Goal: Task Accomplishment & Management: Manage account settings

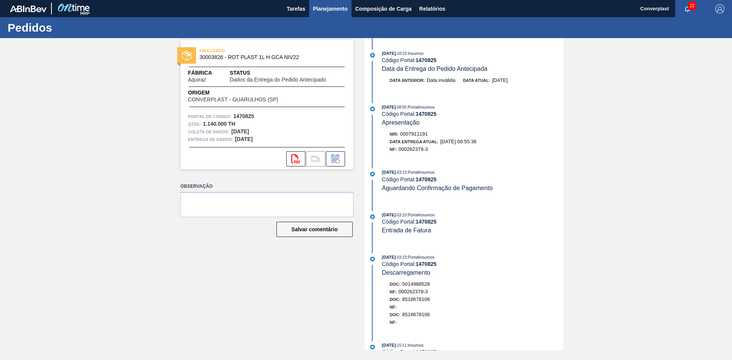
click at [320, 2] on button "Planejamento" at bounding box center [330, 8] width 42 height 17
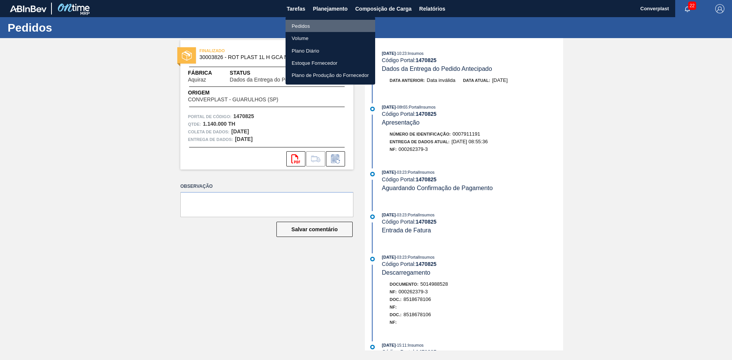
click at [308, 25] on font "Pedidos" at bounding box center [301, 26] width 18 height 6
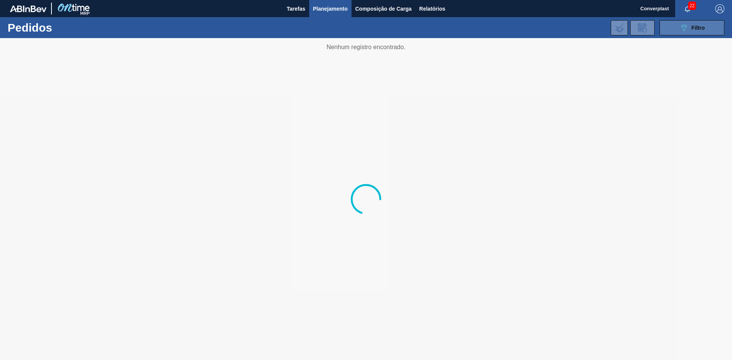
click at [702, 29] on span "Filtro" at bounding box center [698, 28] width 13 height 6
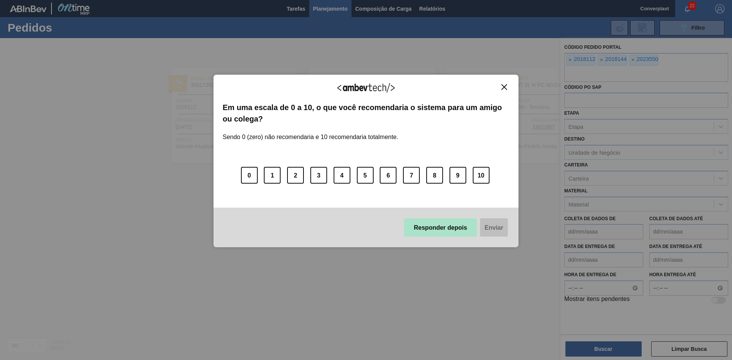
click at [443, 225] on font "Responder depois" at bounding box center [440, 228] width 53 height 6
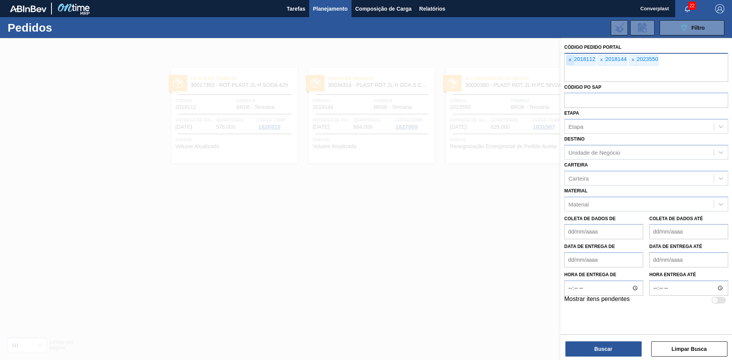
click at [568, 57] on span "×" at bounding box center [570, 60] width 7 height 10
click at [568, 68] on input "text" at bounding box center [647, 75] width 164 height 14
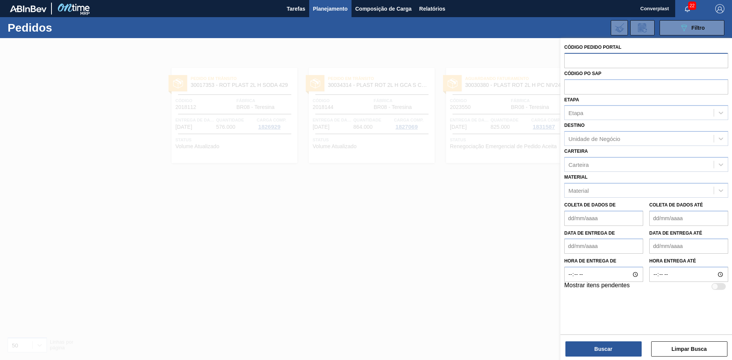
paste input "text"
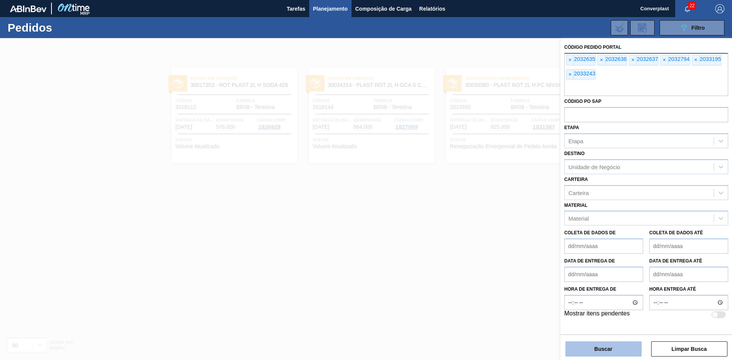
click at [600, 350] on font "Buscar" at bounding box center [604, 349] width 18 height 6
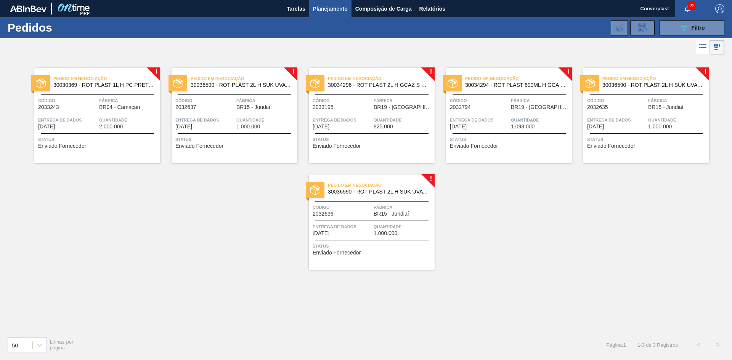
click at [185, 185] on div "! Pedido em Negociação 30030369 - ROT PLAST 1L H PC PRETO NIV24 Código 2033243 …" at bounding box center [366, 193] width 732 height 275
click at [109, 147] on div "Status Enviado Fornecedor" at bounding box center [98, 142] width 120 height 12
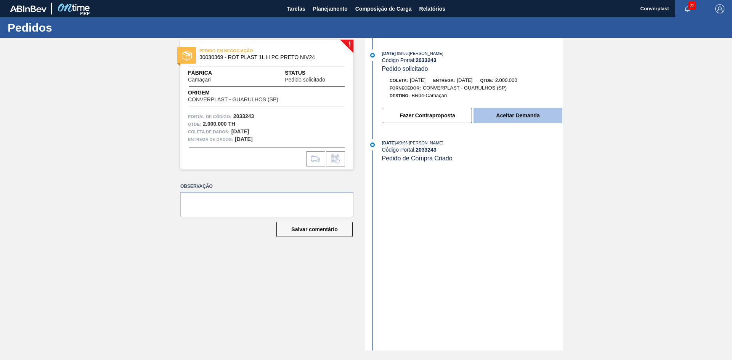
click at [506, 115] on font "Aceitar Demanda" at bounding box center [517, 116] width 43 height 6
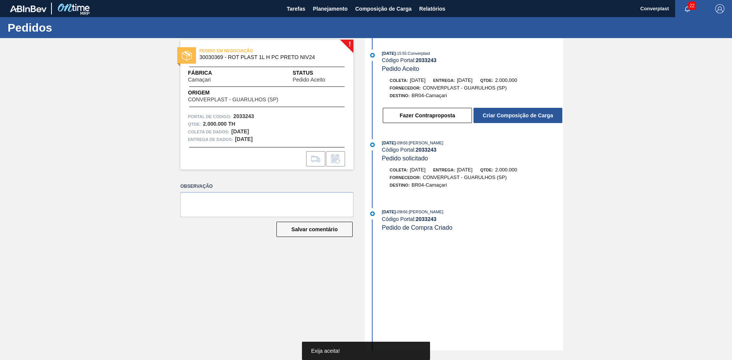
click at [506, 115] on button "Criar Composição de Carga" at bounding box center [518, 115] width 89 height 15
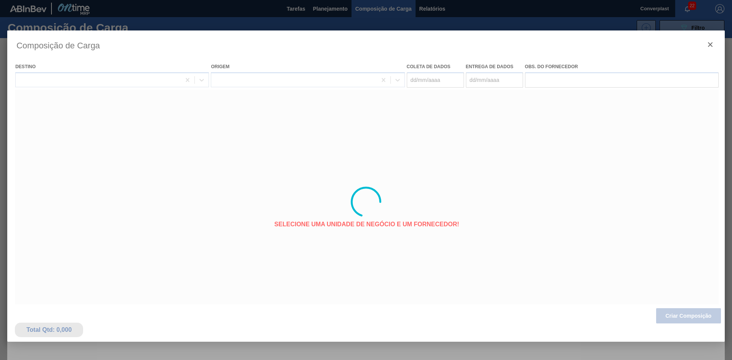
type coleta "[DATE]"
type entrega "[DATE]"
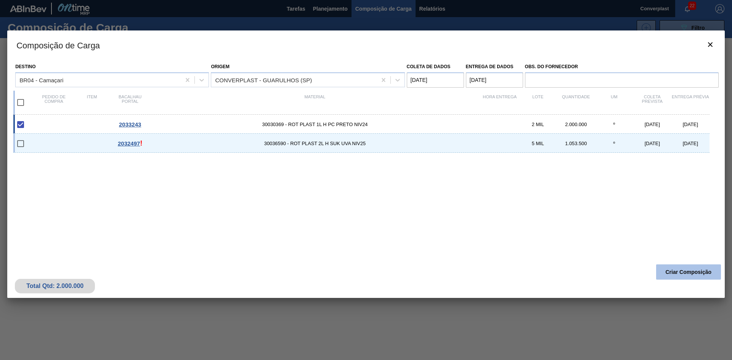
click at [681, 268] on button "Criar Composição" at bounding box center [689, 272] width 65 height 15
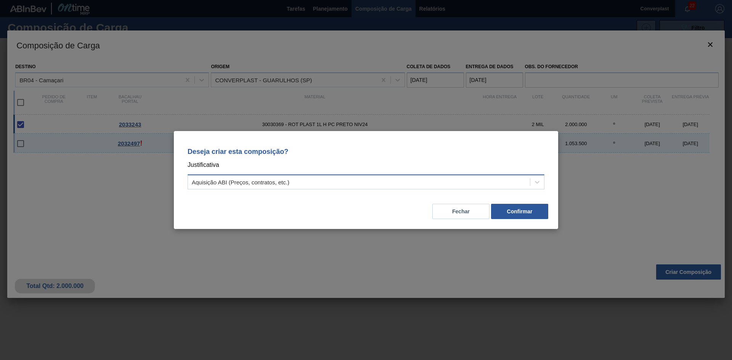
click at [376, 178] on div "Aquisição ABI (Preços, contratos, etc.)" at bounding box center [359, 182] width 342 height 11
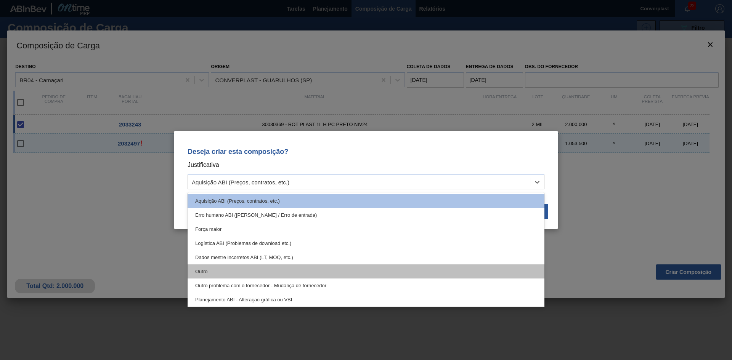
click at [222, 273] on div "Outro" at bounding box center [366, 272] width 357 height 14
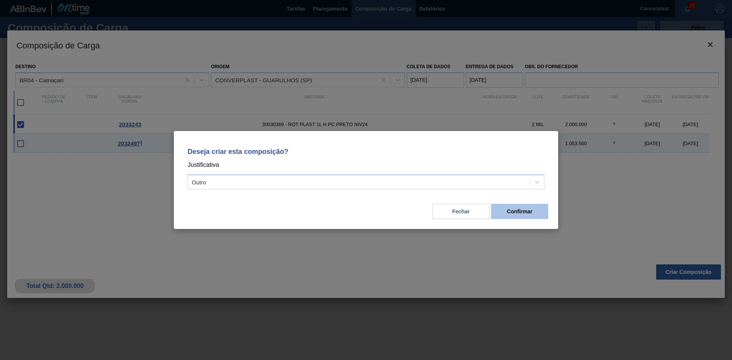
click at [516, 208] on button "Confirmar" at bounding box center [519, 211] width 57 height 15
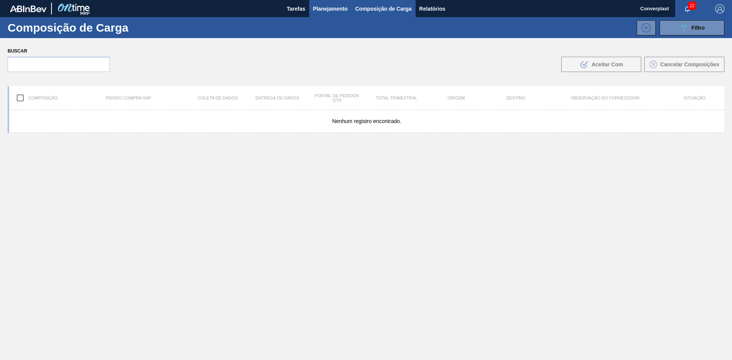
click at [312, 10] on button "Planejamento" at bounding box center [330, 8] width 42 height 17
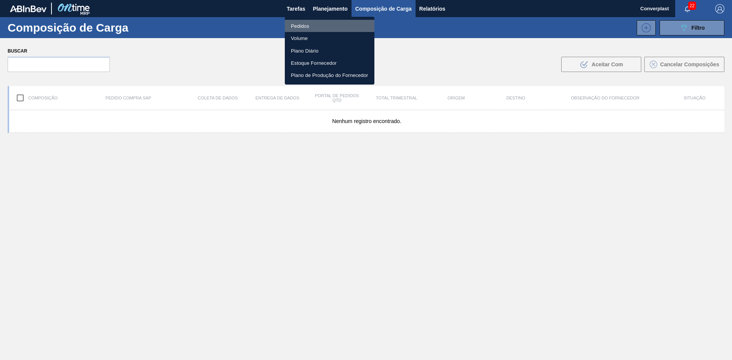
click at [315, 24] on li "Pedidos" at bounding box center [330, 26] width 90 height 12
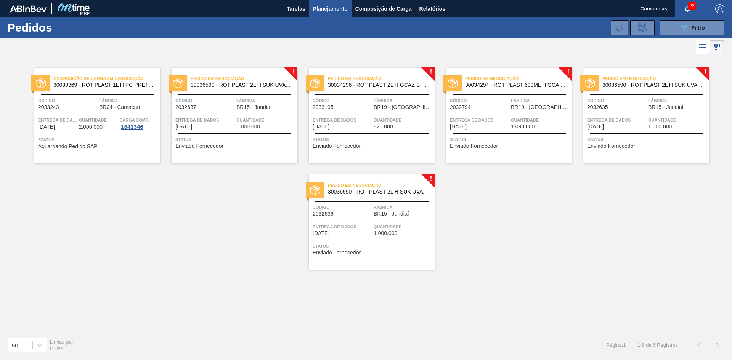
click at [208, 109] on div "Código 2032637" at bounding box center [204, 103] width 59 height 13
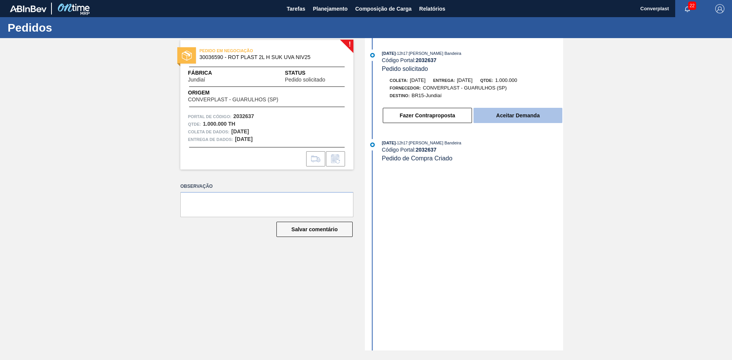
click at [512, 116] on font "Aceitar Demanda" at bounding box center [517, 116] width 43 height 6
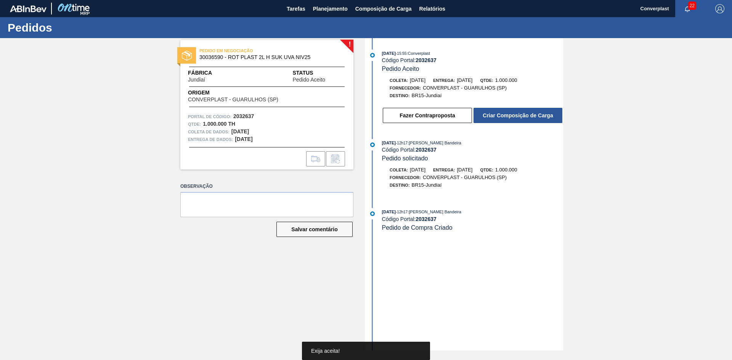
click at [512, 116] on font "Criar Composição de Carga" at bounding box center [518, 116] width 70 height 6
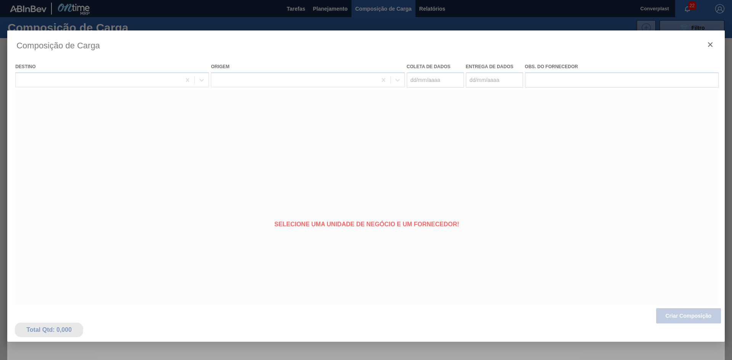
type coleta "[DATE]"
type entrega "[DATE]"
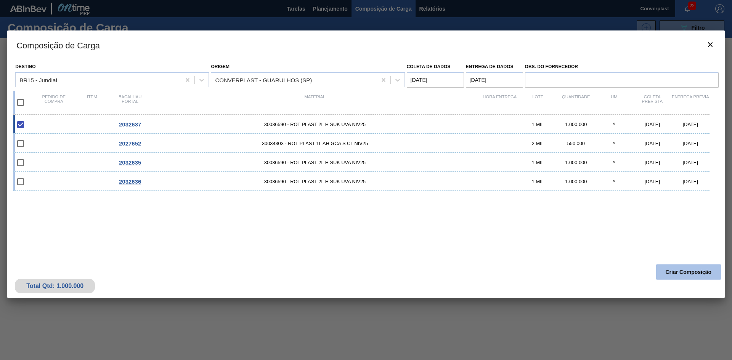
click at [671, 268] on button "Criar Composição" at bounding box center [689, 272] width 65 height 15
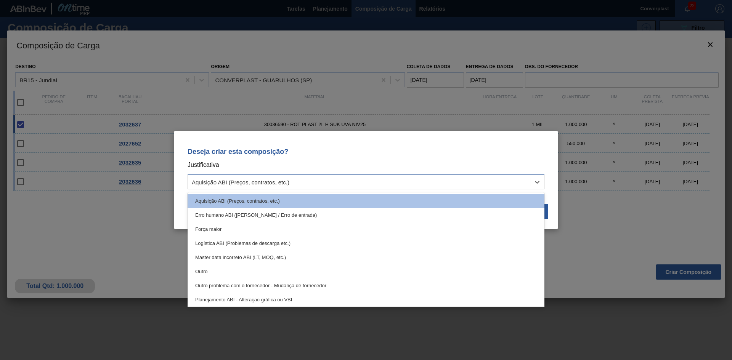
click at [357, 180] on div "Aquisição ABI (Preços, contratos, etc.)" at bounding box center [359, 182] width 342 height 11
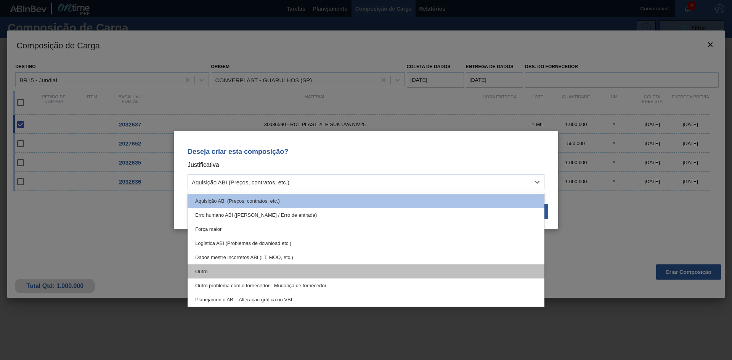
click at [303, 265] on div "Outro" at bounding box center [366, 272] width 357 height 14
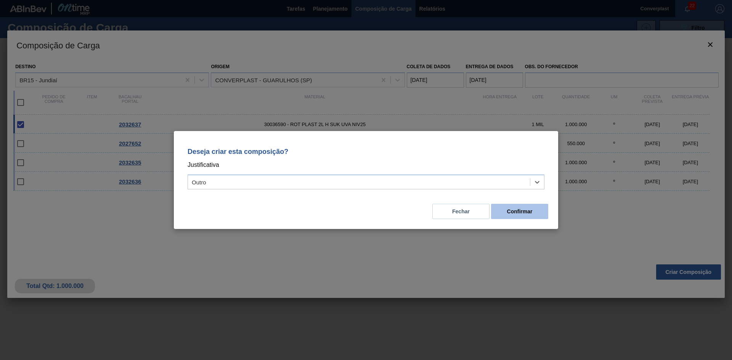
click at [526, 205] on button "Confirmar" at bounding box center [519, 211] width 57 height 15
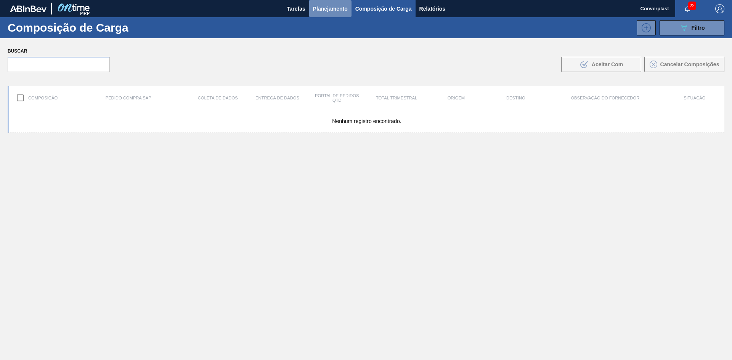
click at [324, 3] on button "Planejamento" at bounding box center [330, 8] width 42 height 17
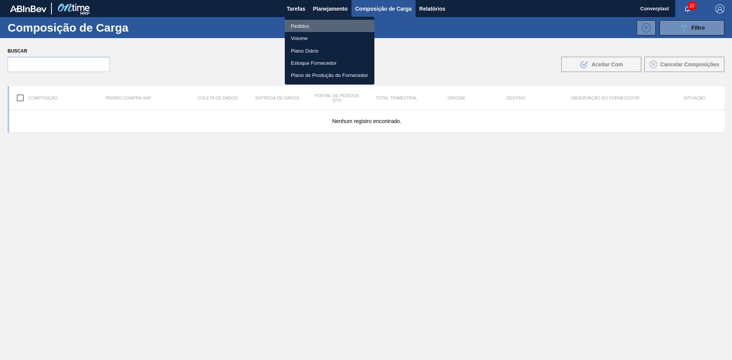
click at [314, 22] on li "Pedidos" at bounding box center [330, 26] width 90 height 12
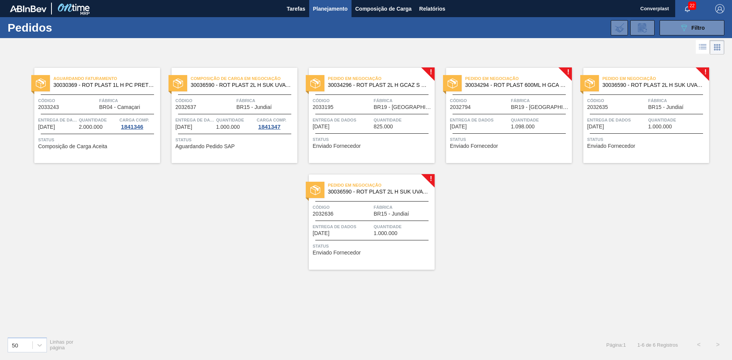
click at [197, 276] on div "Aguardando Faturamento 30030369 - ROT PLAST 1L H PC PRETO NIV24 Código 2033243 …" at bounding box center [366, 193] width 732 height 275
click at [374, 137] on span "Status" at bounding box center [373, 140] width 120 height 8
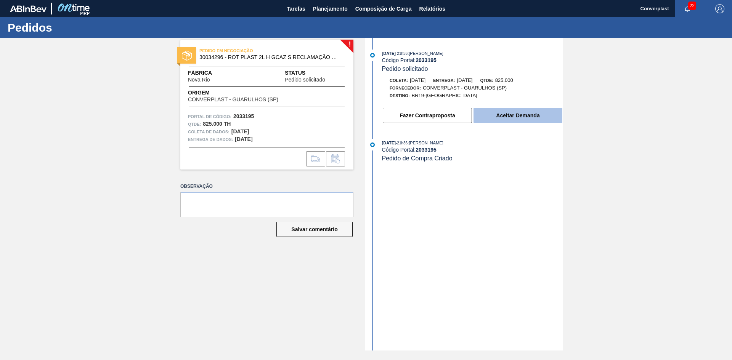
click at [492, 114] on button "Aceitar Demanda" at bounding box center [518, 115] width 89 height 15
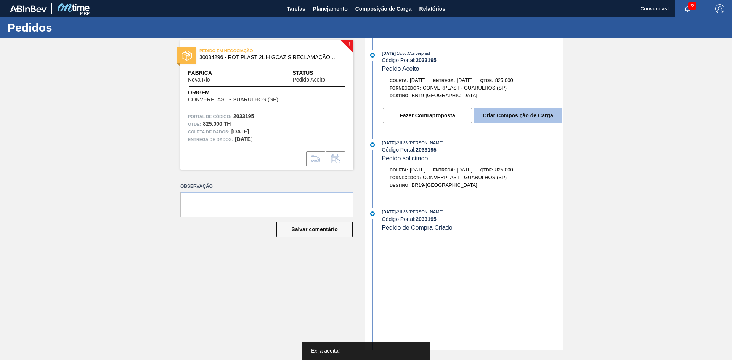
click at [498, 113] on button "Criar Composição de Carga" at bounding box center [518, 115] width 89 height 15
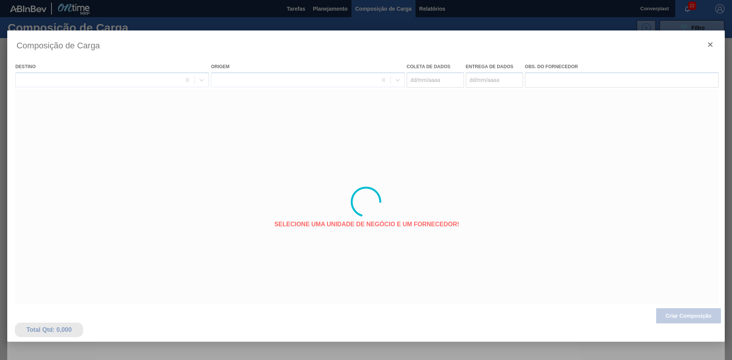
type coleta "[DATE]"
type entrega "[DATE]"
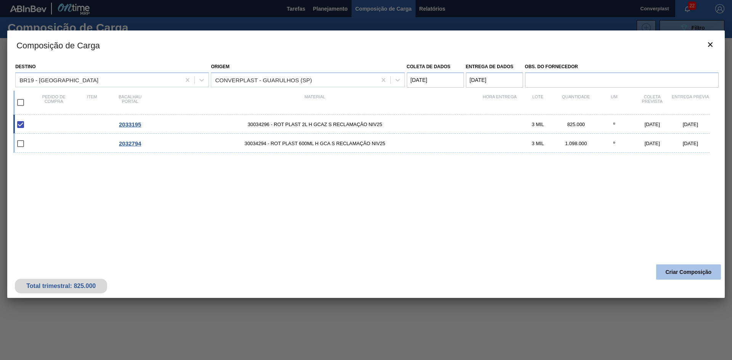
click at [689, 275] on font "Criar Composição" at bounding box center [689, 272] width 46 height 6
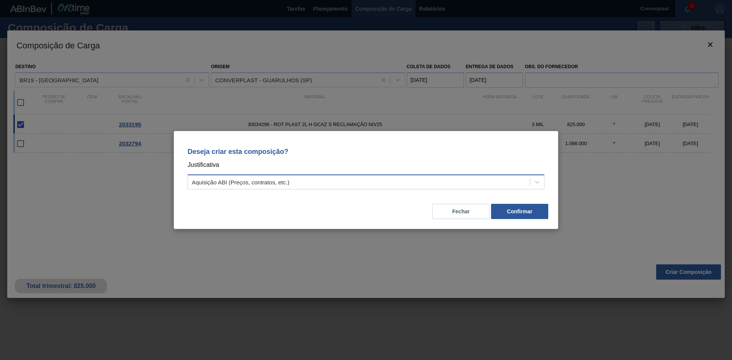
click at [434, 178] on div "Aquisição ABI (Preços, contratos, etc.)" at bounding box center [359, 182] width 342 height 11
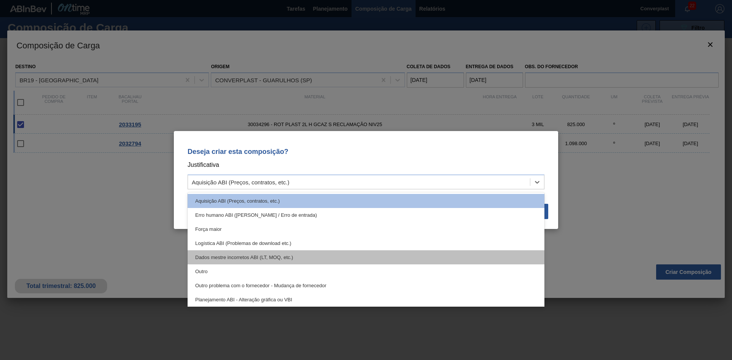
click at [367, 261] on div "Dados mestre incorretos ABI (LT, MOQ, etc.)" at bounding box center [366, 258] width 357 height 14
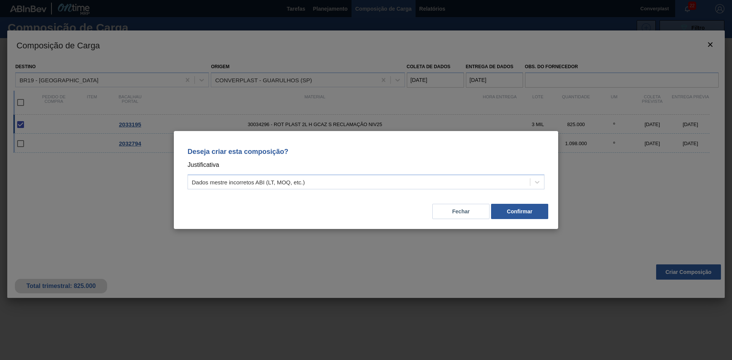
click at [356, 193] on div "Deseja criar esta composição? Justificativa Dados mestre incorretos ABI (LT, MO…" at bounding box center [366, 167] width 366 height 54
click at [354, 179] on div "Dados mestre incorretos ABI (LT, MOQ, etc.)" at bounding box center [359, 182] width 342 height 11
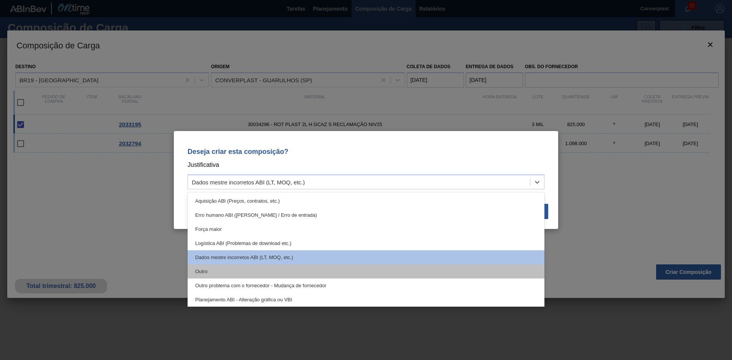
click at [327, 270] on div "Outro" at bounding box center [366, 272] width 357 height 14
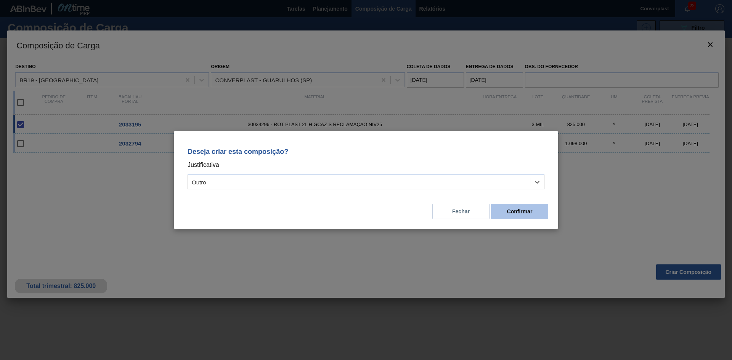
click at [523, 217] on button "Confirmar" at bounding box center [519, 211] width 57 height 15
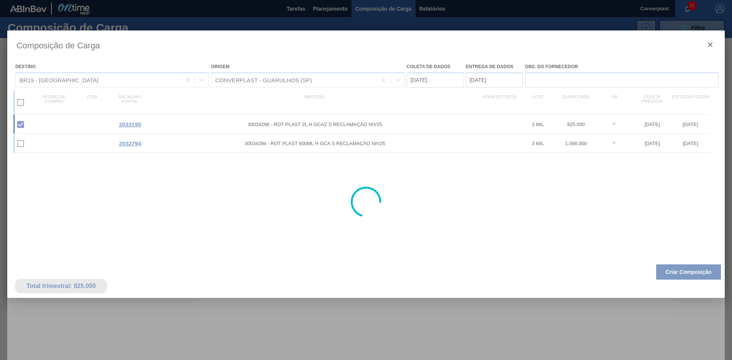
click at [225, 201] on div at bounding box center [366, 202] width 718 height 343
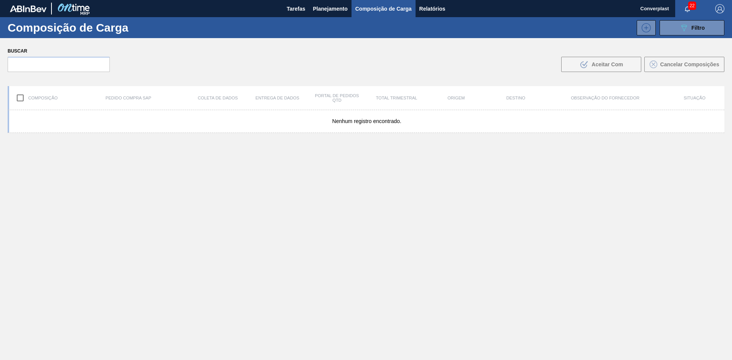
click at [290, 203] on div "Nenhum registro encontrado." at bounding box center [366, 253] width 717 height 286
click at [324, 10] on font "Planejamento" at bounding box center [330, 9] width 35 height 6
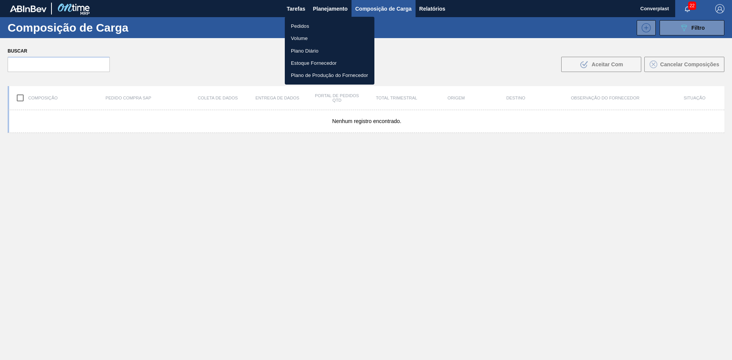
click at [299, 26] on font "Pedidos" at bounding box center [300, 26] width 18 height 6
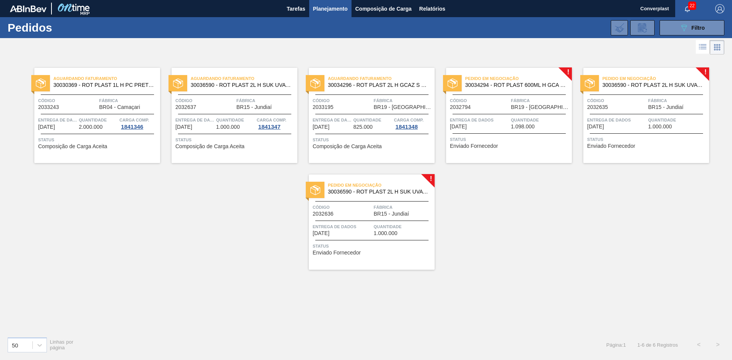
click at [517, 124] on font "1.098.000" at bounding box center [523, 127] width 24 height 6
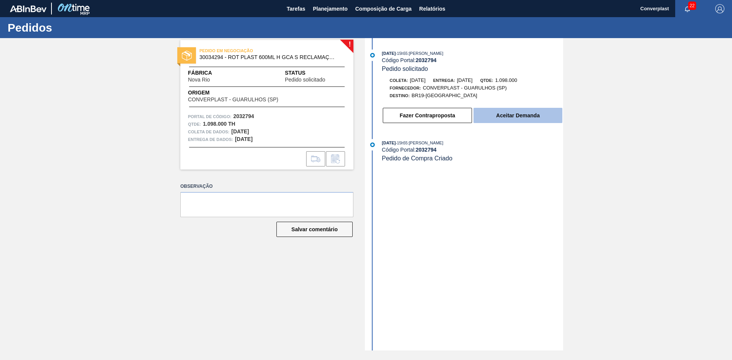
click at [500, 111] on button "Aceitar Demanda" at bounding box center [518, 115] width 89 height 15
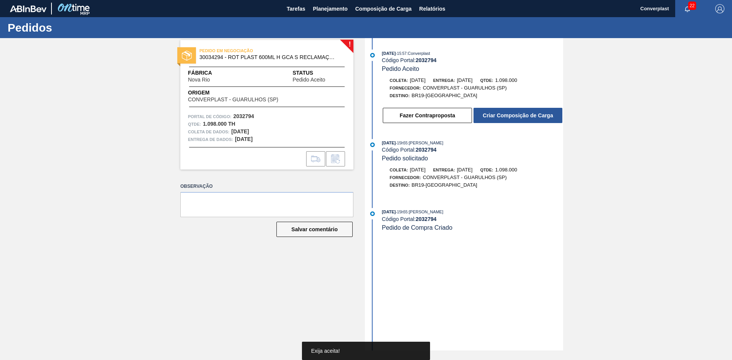
click at [506, 116] on font "Criar Composição de Carga" at bounding box center [518, 116] width 70 height 6
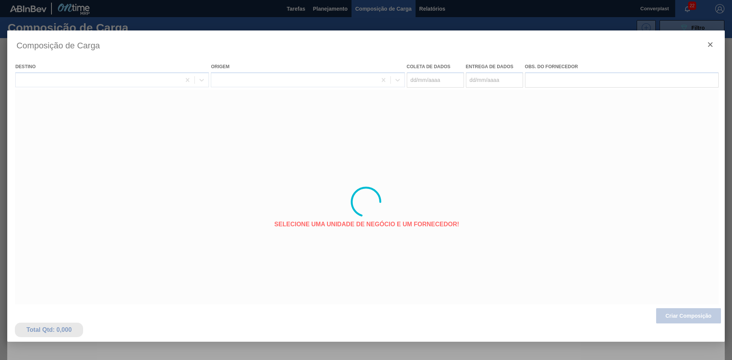
type coleta "[DATE]"
type entrega "[DATE]"
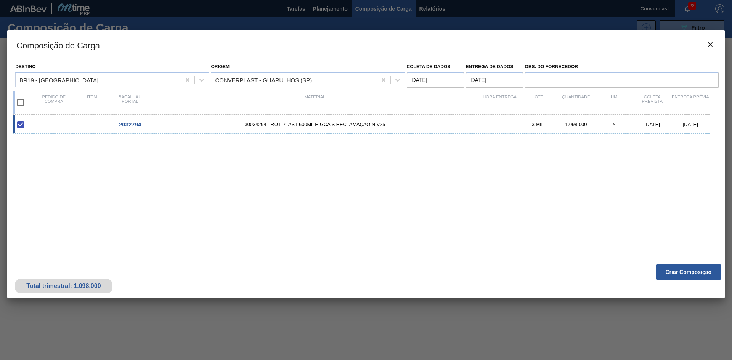
click at [680, 270] on font "Criar Composição" at bounding box center [689, 272] width 46 height 6
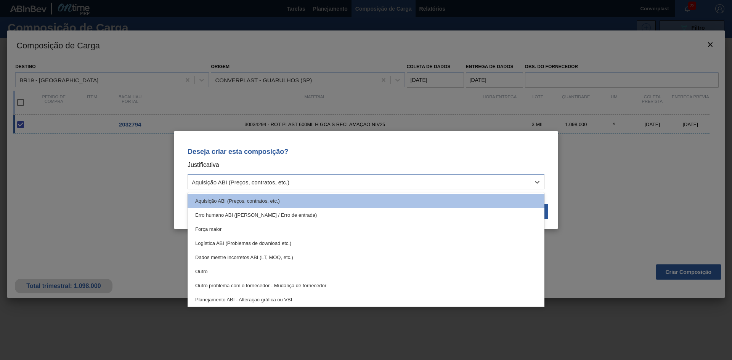
click at [363, 180] on div "Aquisição ABI (Preços, contratos, etc.)" at bounding box center [359, 182] width 342 height 11
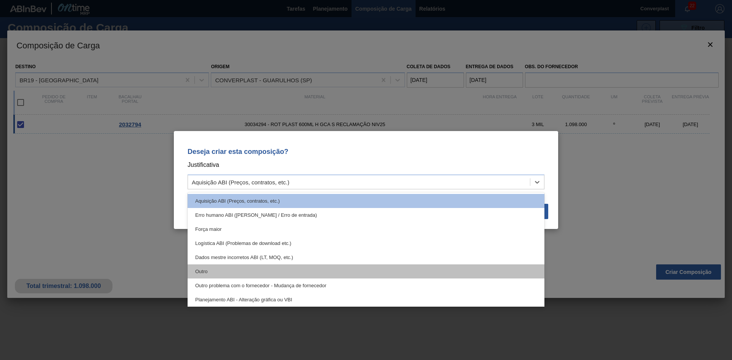
click at [271, 271] on div "Outro" at bounding box center [366, 272] width 357 height 14
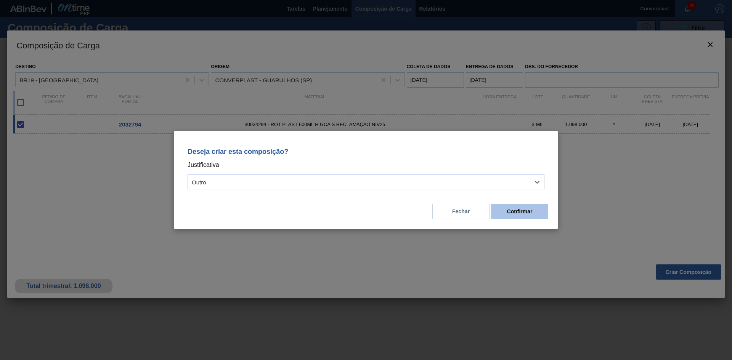
click at [513, 218] on button "Confirmar" at bounding box center [519, 211] width 57 height 15
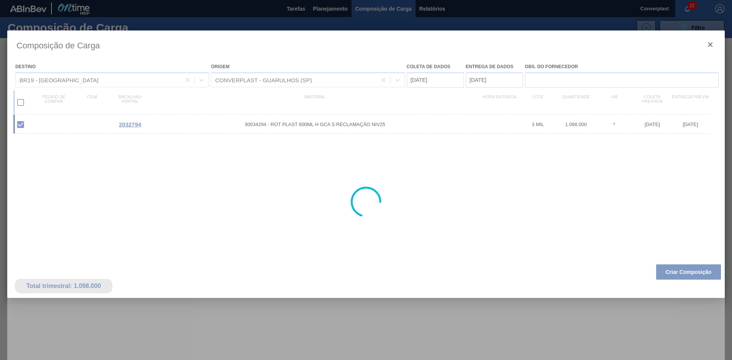
click at [323, 12] on div at bounding box center [366, 180] width 732 height 360
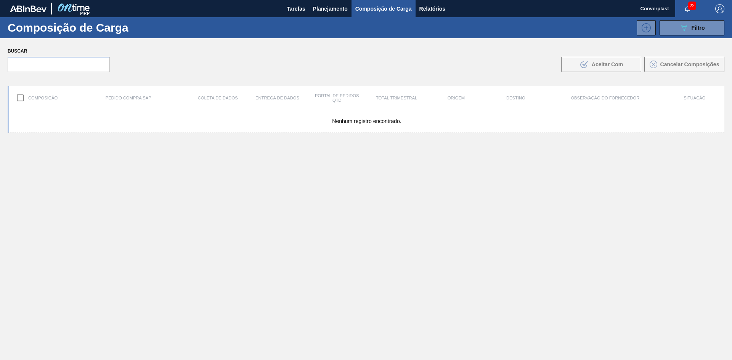
click at [323, 12] on font "Planejamento" at bounding box center [330, 8] width 35 height 9
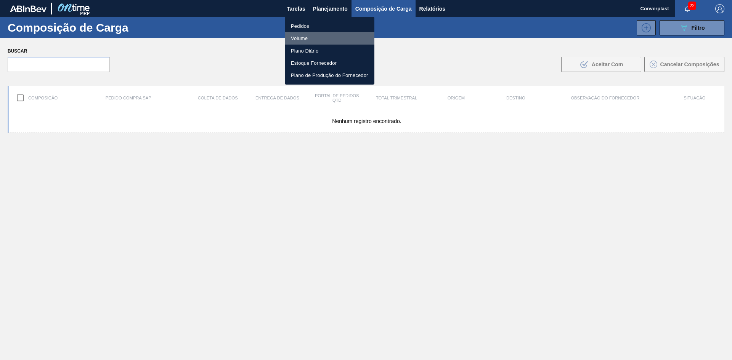
click at [307, 34] on li "Volume" at bounding box center [330, 38] width 90 height 12
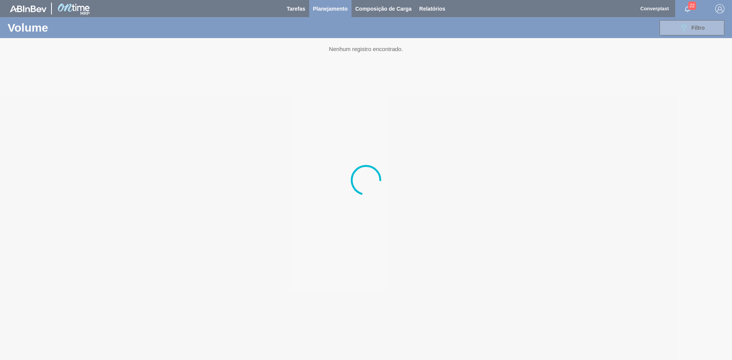
click at [330, 9] on font "Planejamento" at bounding box center [330, 9] width 35 height 6
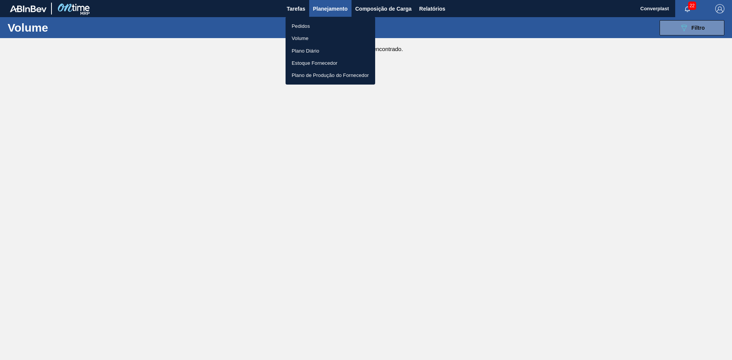
click at [317, 19] on ul "Pedidos Volume Plano Diário Estoque Fornecedor Plano de Produção do Fornecedor" at bounding box center [331, 51] width 90 height 68
click at [315, 23] on li "Pedidos" at bounding box center [331, 26] width 90 height 12
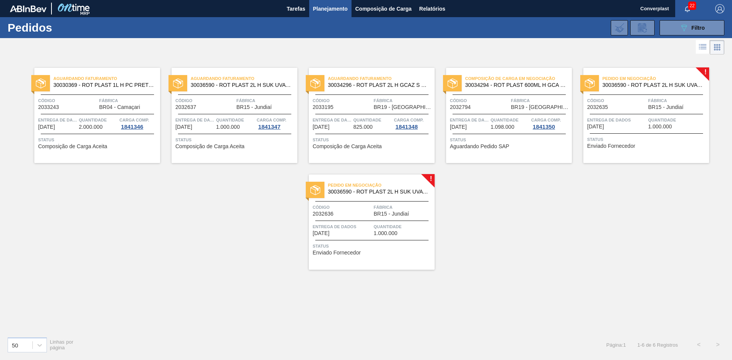
click at [644, 103] on span "Código" at bounding box center [616, 101] width 59 height 8
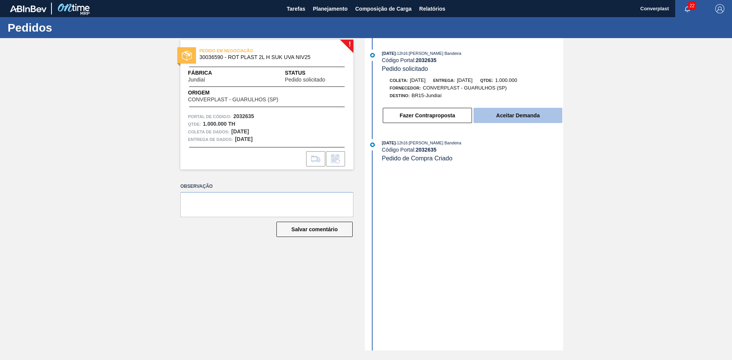
click at [531, 112] on button "Aceitar Demanda" at bounding box center [518, 115] width 89 height 15
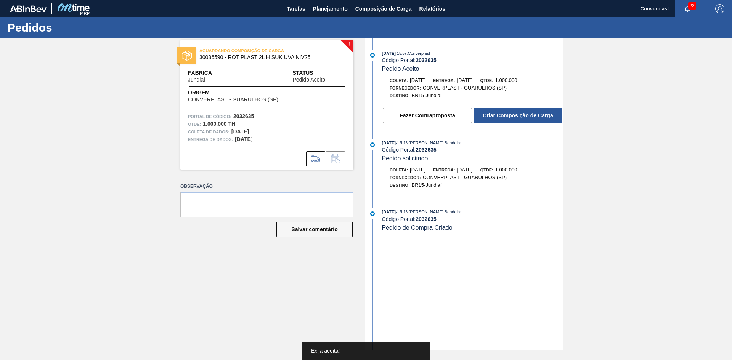
click at [526, 115] on font "Criar Composição de Carga" at bounding box center [518, 116] width 70 height 6
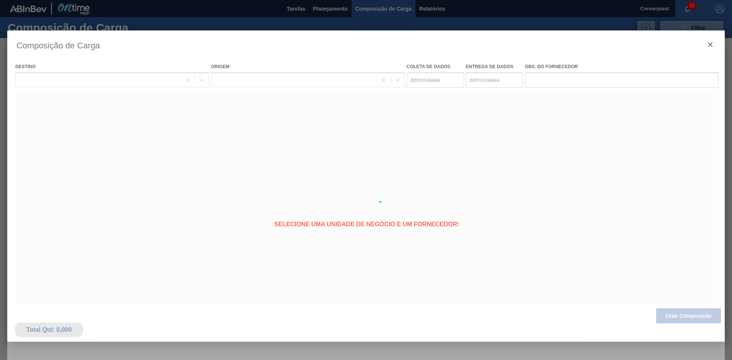
type coleta "[DATE]"
type entrega "[DATE]"
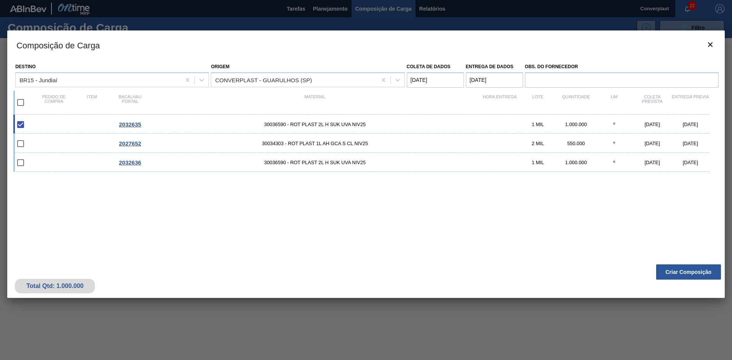
click at [679, 263] on div "Total Qtd: 1.000.000 Criar Composição" at bounding box center [366, 279] width 718 height 37
click at [679, 271] on font "Criar Composição" at bounding box center [689, 272] width 46 height 6
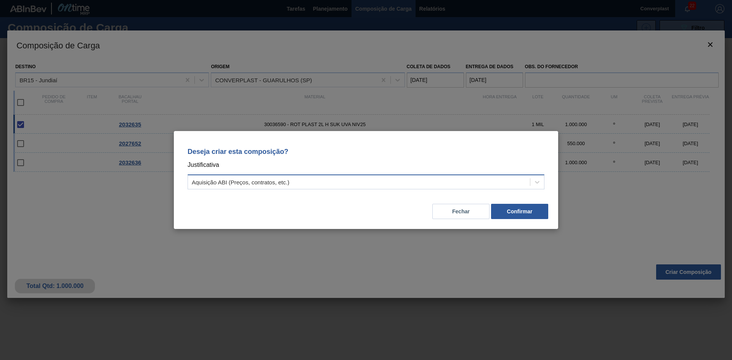
click at [347, 180] on div "Aquisição ABI (Preços, contratos, etc.)" at bounding box center [359, 182] width 342 height 11
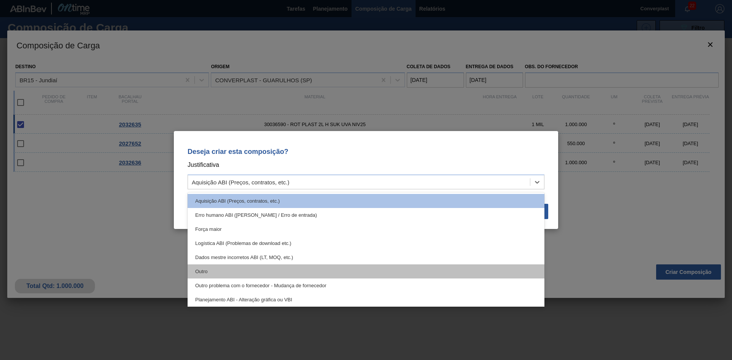
click at [256, 270] on div "Outro" at bounding box center [366, 272] width 357 height 14
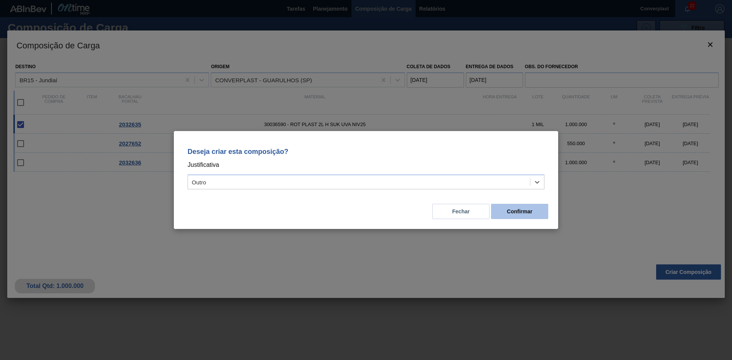
click at [515, 209] on font "Confirmar" at bounding box center [520, 212] width 26 height 6
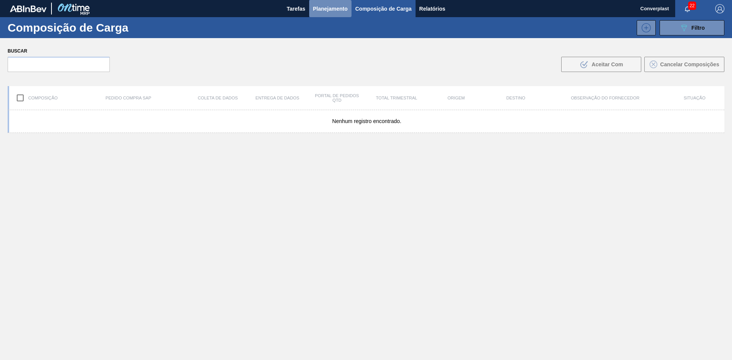
click at [332, 2] on button "Planejamento" at bounding box center [330, 8] width 42 height 17
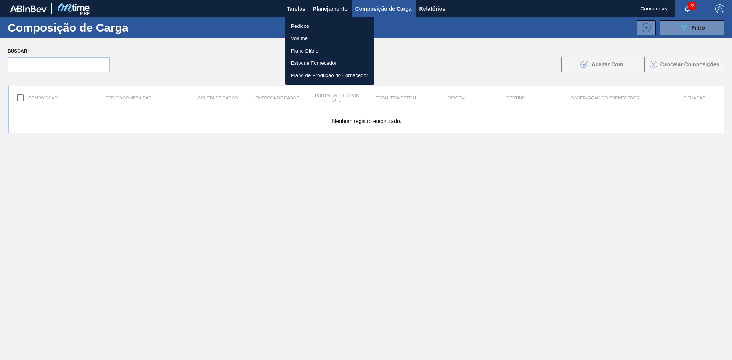
click at [306, 26] on font "Pedidos" at bounding box center [300, 26] width 18 height 6
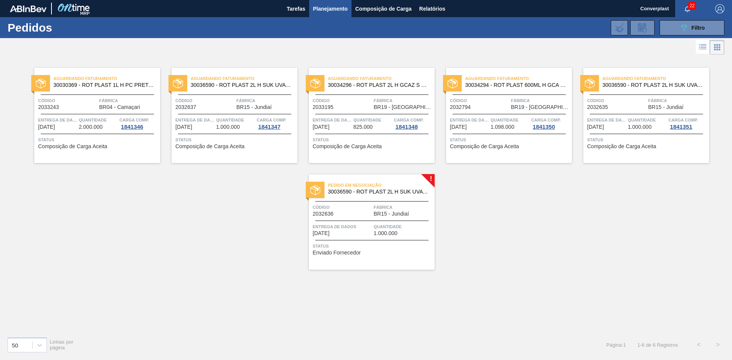
click at [361, 236] on div "Entrega de dados [DATE]" at bounding box center [342, 229] width 59 height 13
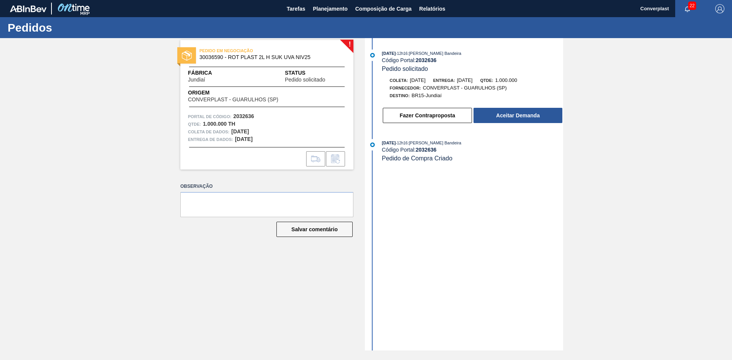
click at [486, 104] on div "Fazer Contraproposta Aceitar Demanda" at bounding box center [465, 113] width 196 height 21
click at [491, 114] on button "Aceitar Demanda" at bounding box center [518, 115] width 89 height 15
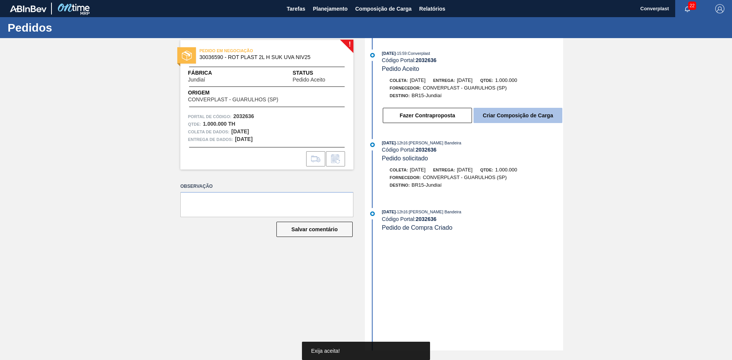
click at [507, 114] on font "Criar Composição de Carga" at bounding box center [518, 116] width 70 height 6
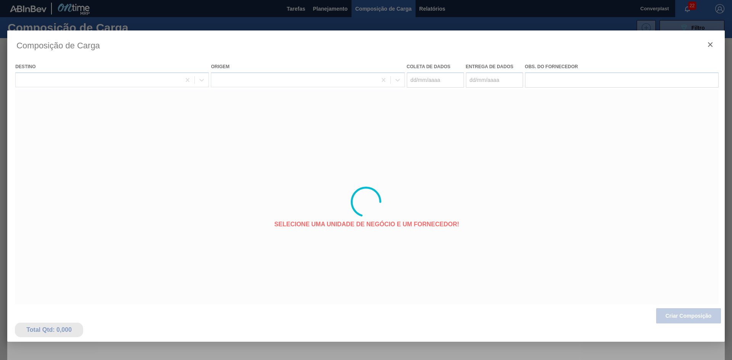
type coleta "[DATE]"
type entrega "[DATE]"
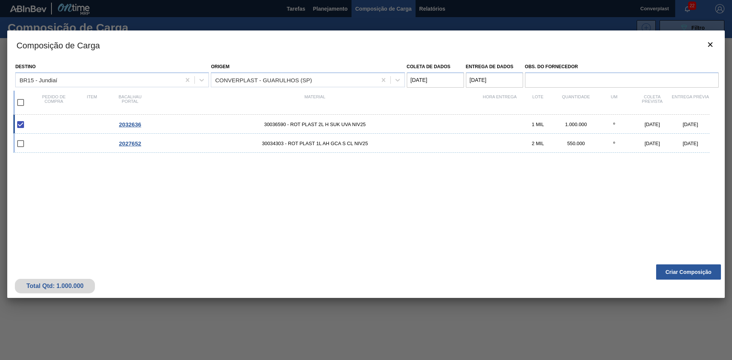
click at [273, 172] on div "2032636 30036590 - ROT PLAST 2L H SUK UVA NIV25 1 MIL 1.000.000 º [DATE] [DATE]…" at bounding box center [364, 183] width 703 height 137
click at [666, 263] on div "Total Qtd: 1.000.000 Criar Composição" at bounding box center [366, 279] width 718 height 37
click at [672, 272] on font "Criar Composição" at bounding box center [689, 272] width 46 height 6
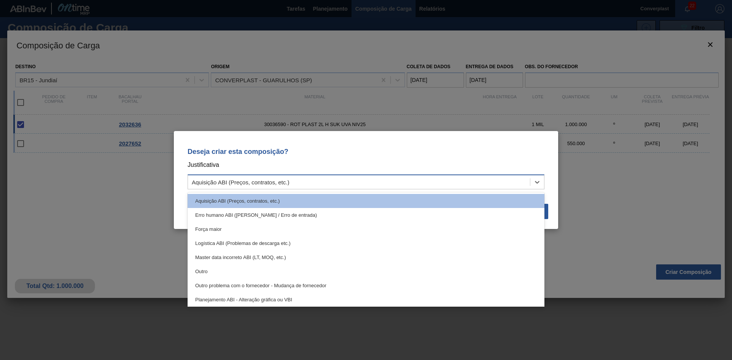
click at [386, 185] on div "Aquisição ABI (Preços, contratos, etc.)" at bounding box center [359, 182] width 342 height 11
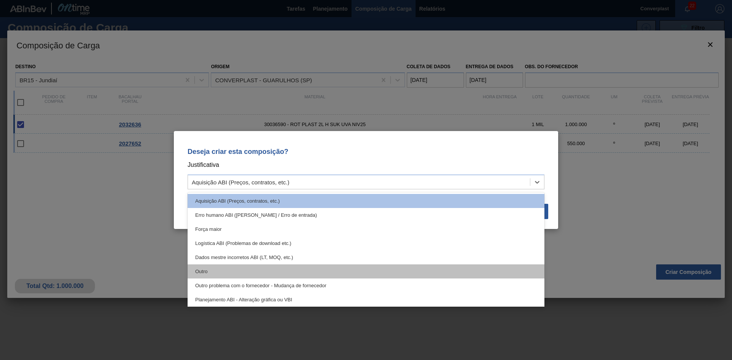
click at [296, 276] on div "Outro" at bounding box center [366, 272] width 357 height 14
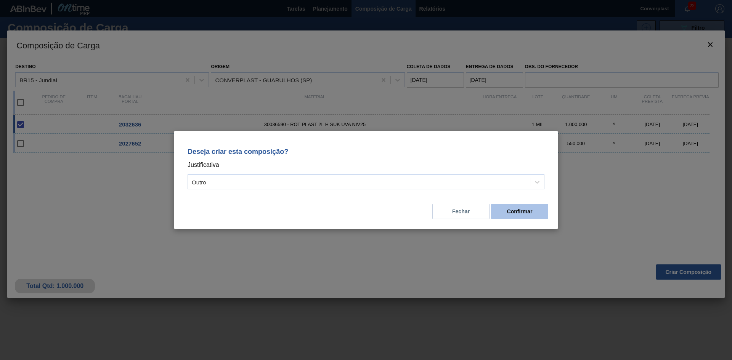
click at [520, 210] on font "Confirmar" at bounding box center [520, 212] width 26 height 6
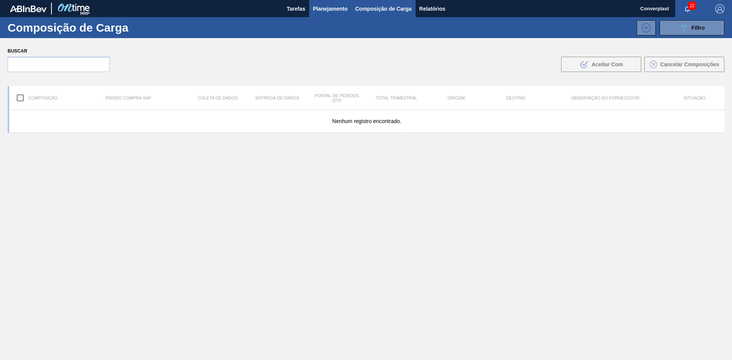
click at [325, 4] on font "Planejamento" at bounding box center [330, 8] width 35 height 9
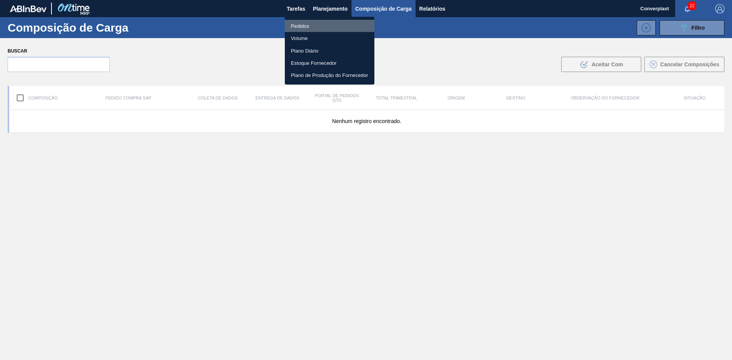
click at [310, 24] on li "Pedidos" at bounding box center [330, 26] width 90 height 12
